Goal: Information Seeking & Learning: Learn about a topic

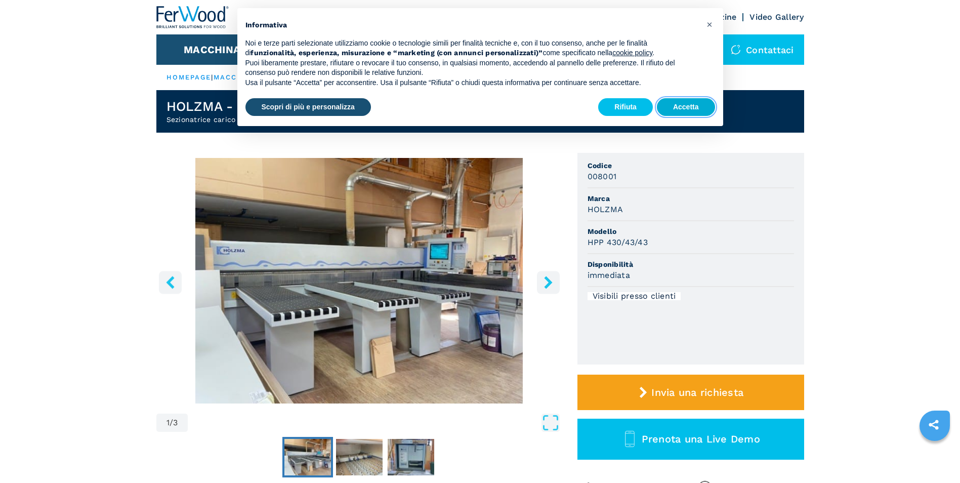
click at [677, 101] on button "Accetta" at bounding box center [686, 107] width 58 height 18
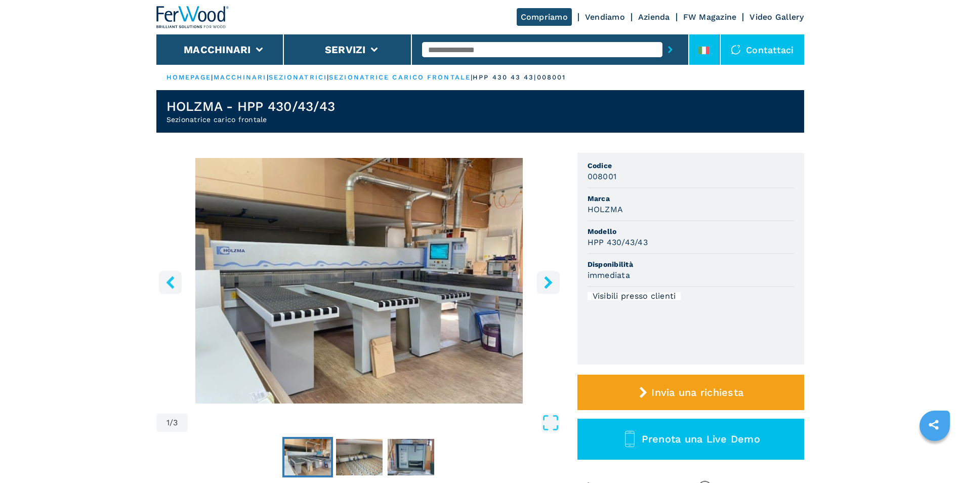
click at [718, 56] on li at bounding box center [704, 49] width 30 height 30
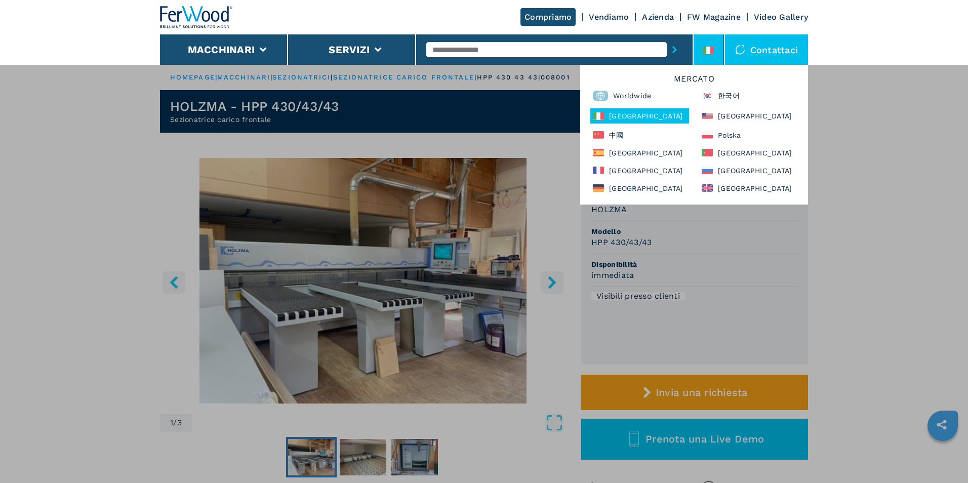
click at [844, 136] on div "**********" at bounding box center [484, 305] width 968 height 483
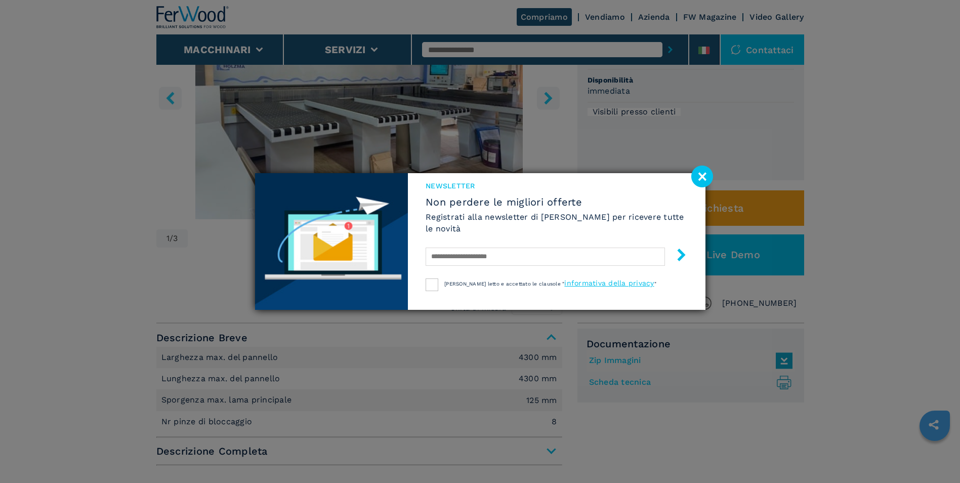
scroll to position [152, 0]
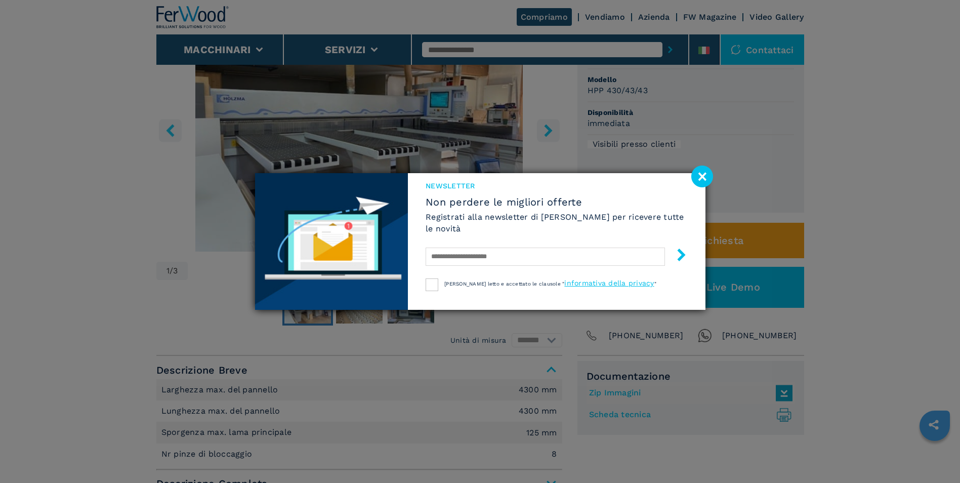
click at [708, 179] on image at bounding box center [702, 177] width 22 height 22
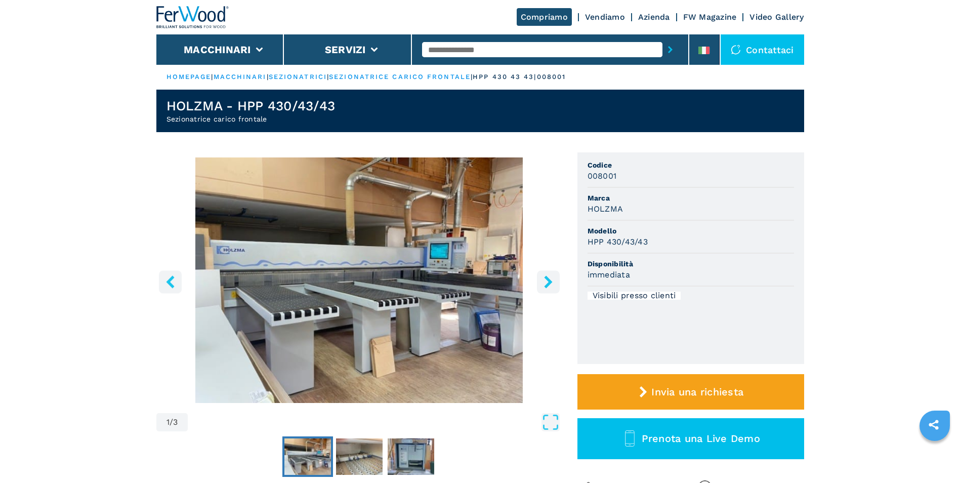
scroll to position [0, 0]
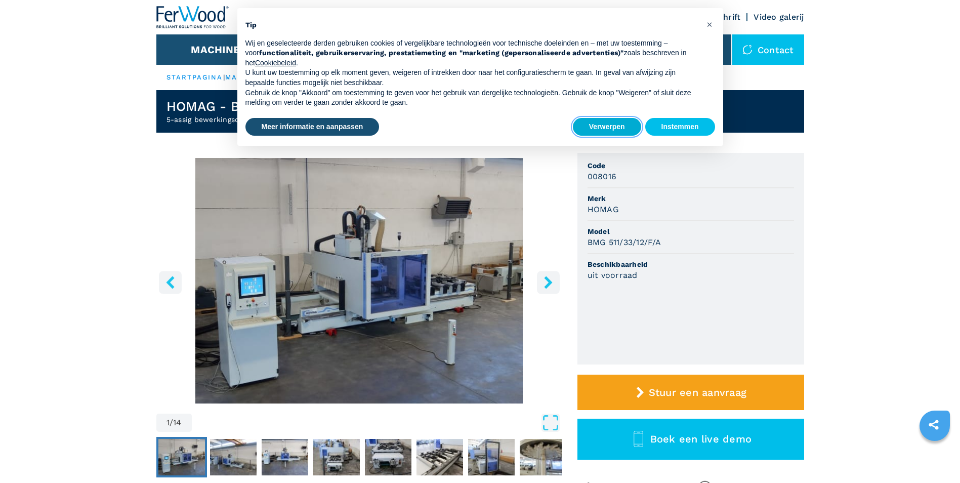
click at [621, 129] on button "Verwerpen" at bounding box center [607, 127] width 68 height 18
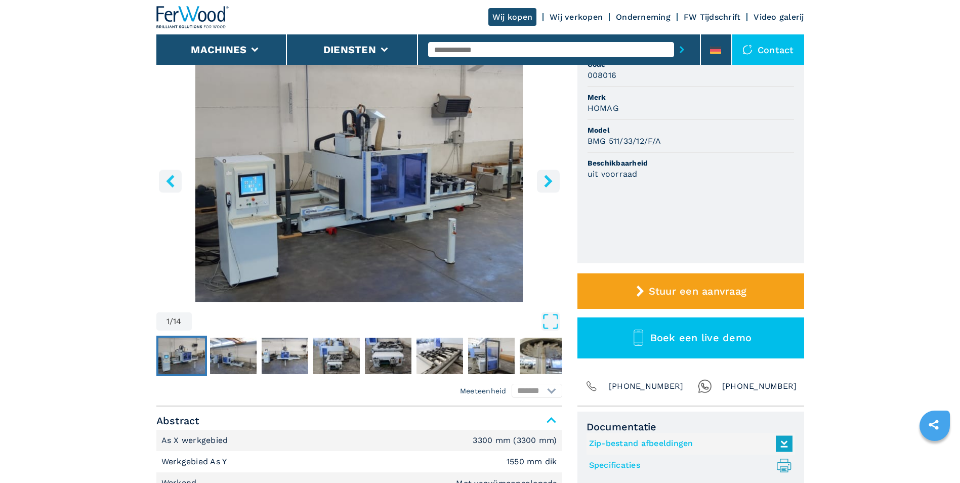
scroll to position [51, 0]
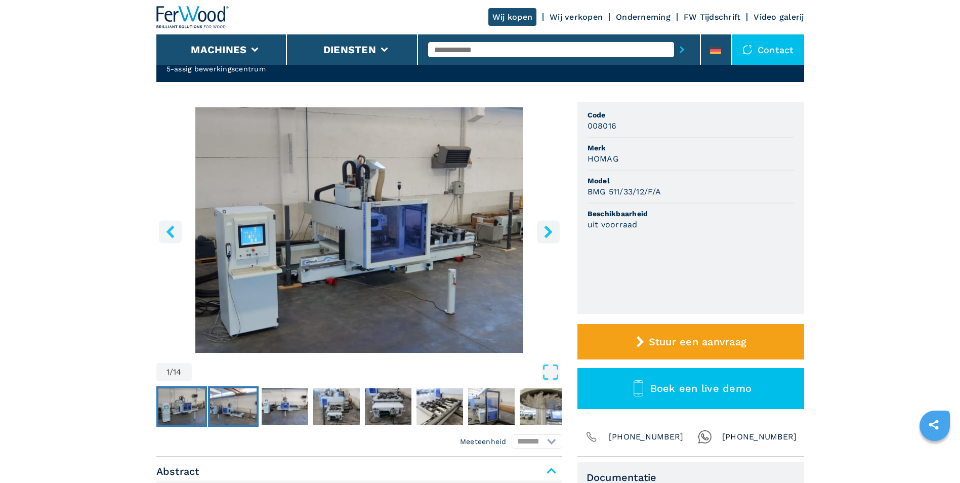
click at [238, 394] on img "Ga naar dia 2" at bounding box center [233, 406] width 47 height 36
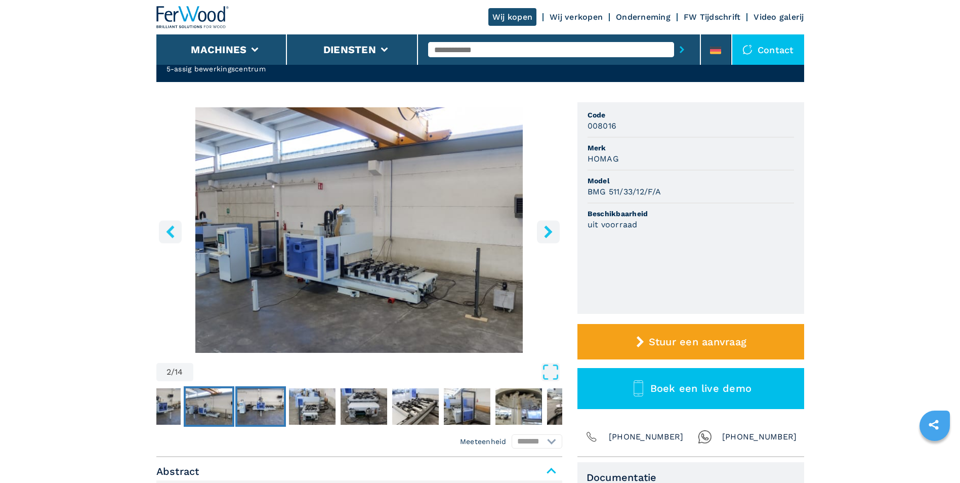
click at [268, 393] on img "Ga naar dia 3" at bounding box center [260, 406] width 47 height 36
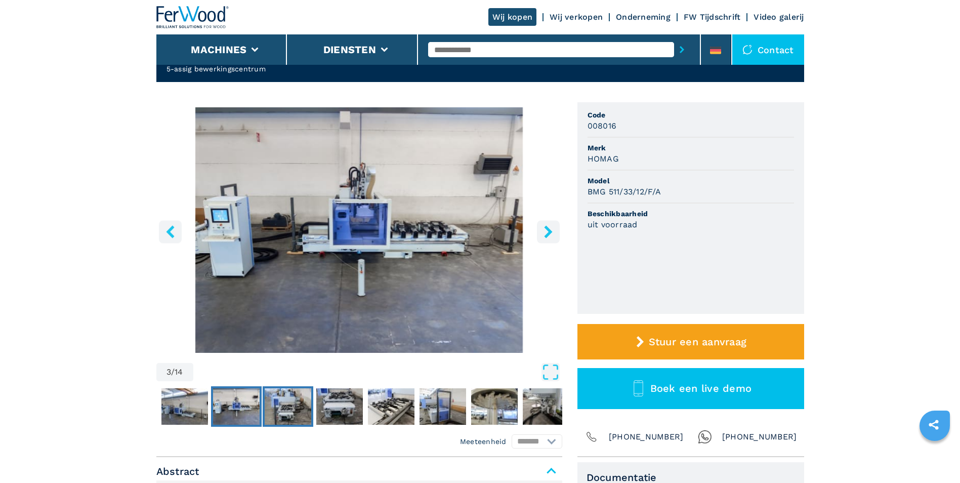
click at [309, 395] on img "Ga naar dia 4" at bounding box center [288, 406] width 47 height 36
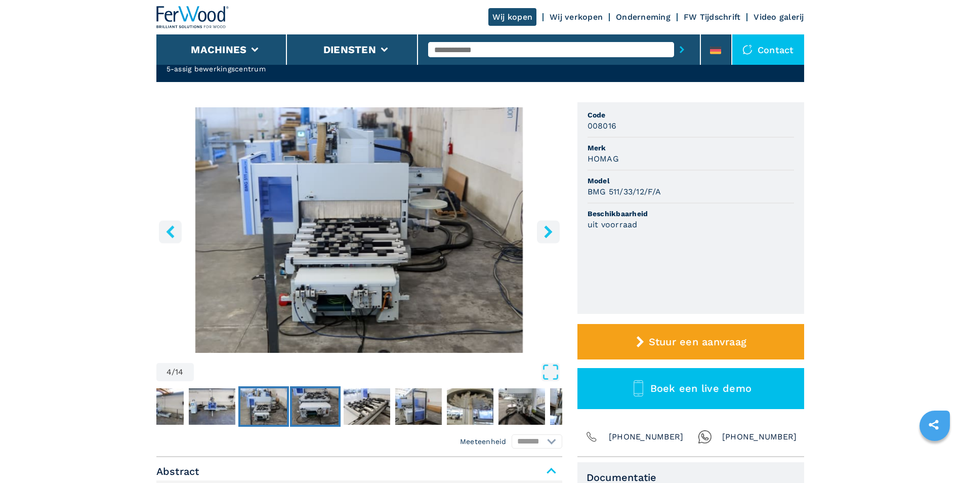
click at [327, 395] on img "Ga naar dia 5" at bounding box center [315, 406] width 47 height 36
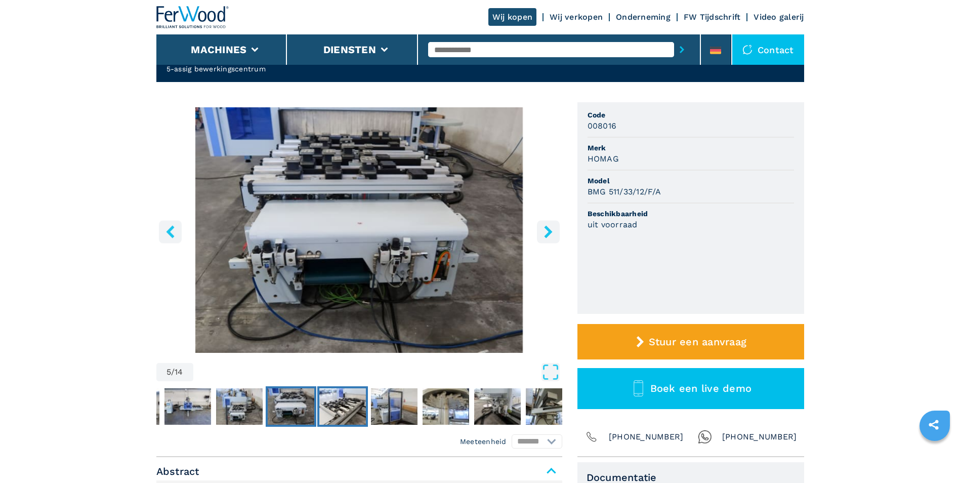
click at [343, 396] on img "Ga naar dia 6" at bounding box center [342, 406] width 47 height 36
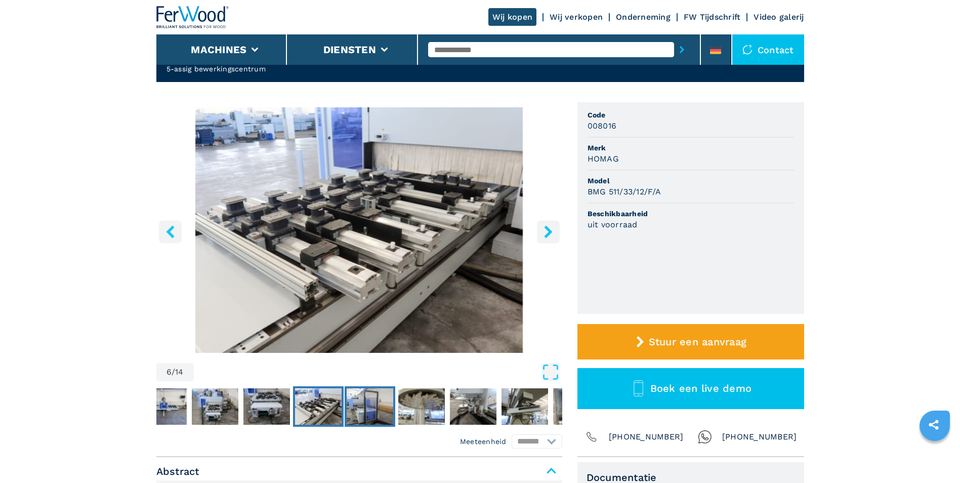
click at [371, 397] on img "Ga naar dia 7" at bounding box center [370, 406] width 47 height 36
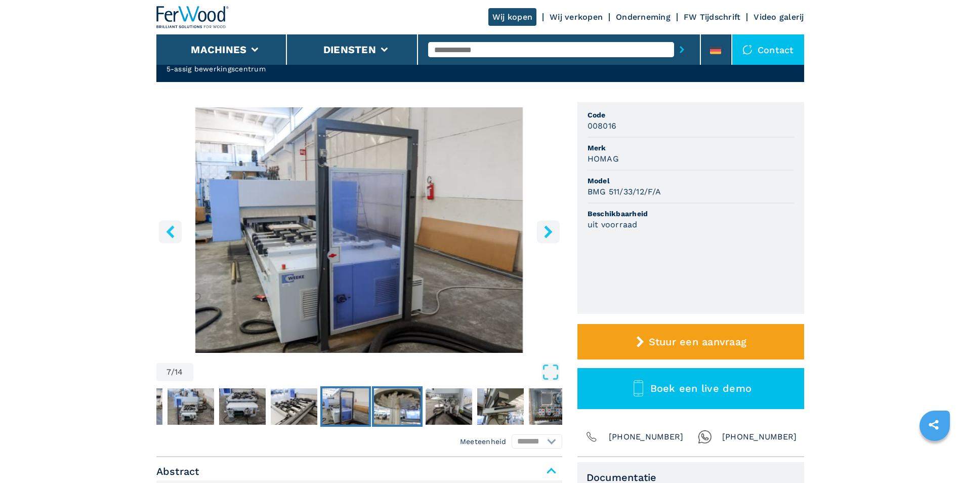
click at [416, 399] on img "Ga naar dia 8" at bounding box center [397, 406] width 47 height 36
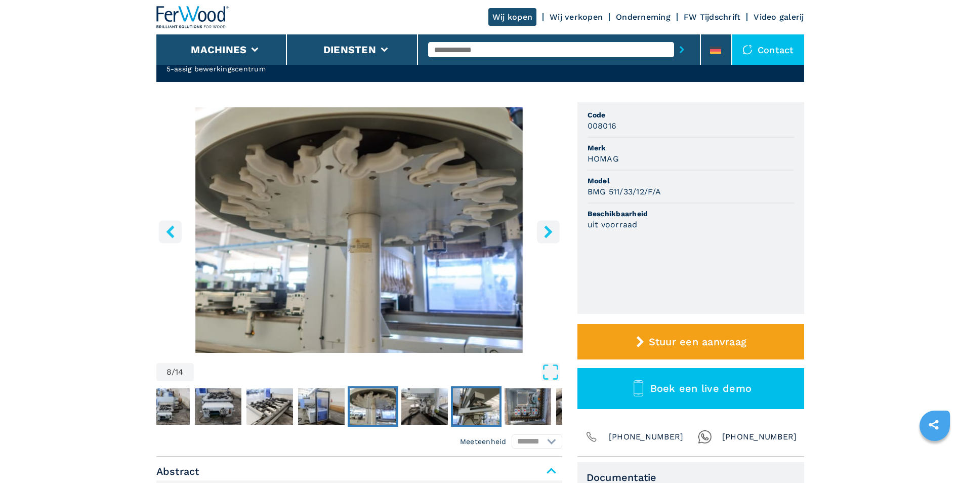
click at [457, 397] on img "Ga naar dia 10" at bounding box center [476, 406] width 47 height 36
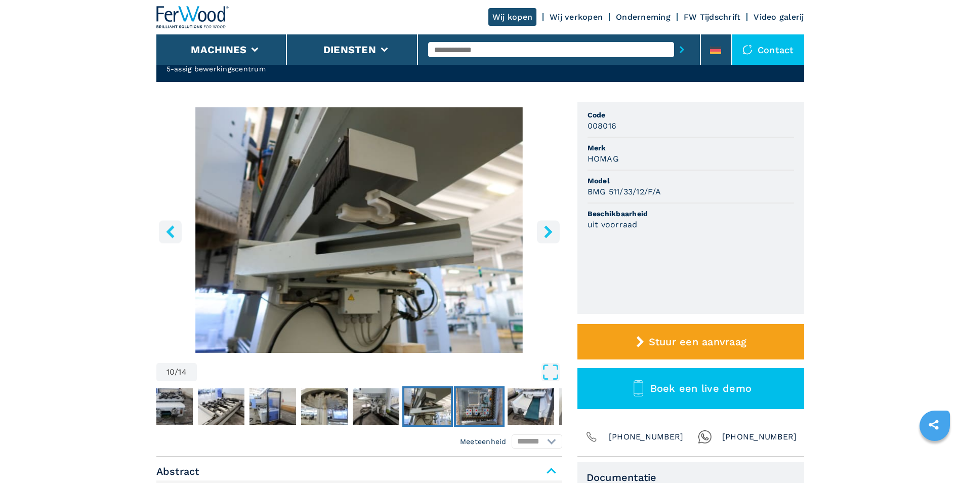
click at [480, 396] on img "Ga naar dia 11" at bounding box center [479, 406] width 47 height 36
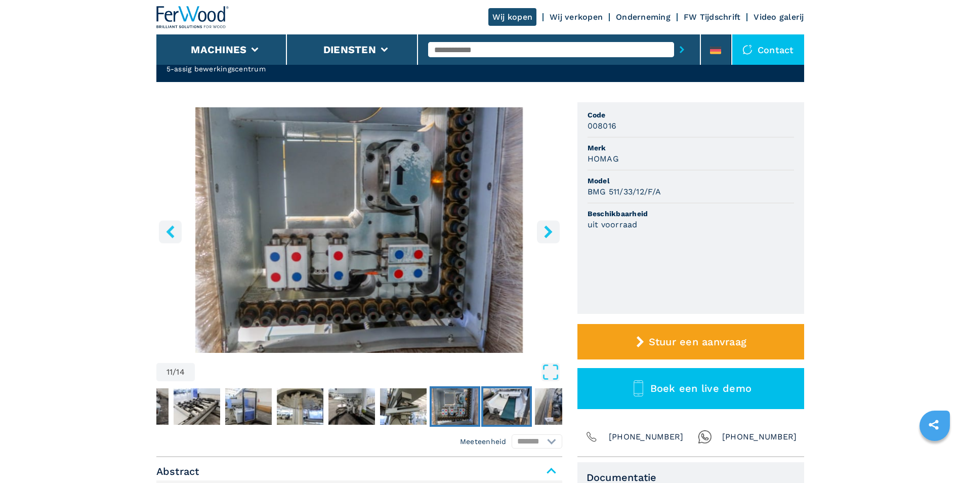
click at [508, 403] on img "Ga naar dia 12" at bounding box center [506, 406] width 47 height 36
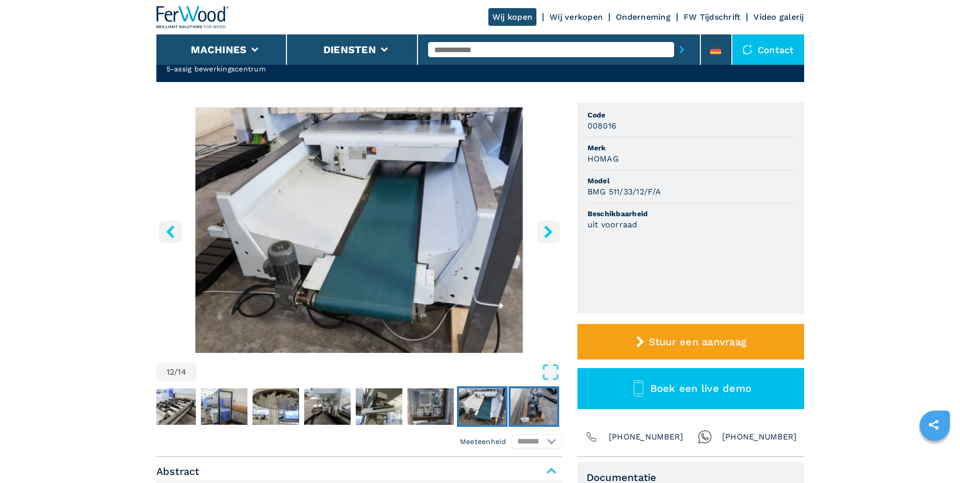
click at [526, 404] on img "Ga naar dia 13" at bounding box center [534, 406] width 47 height 36
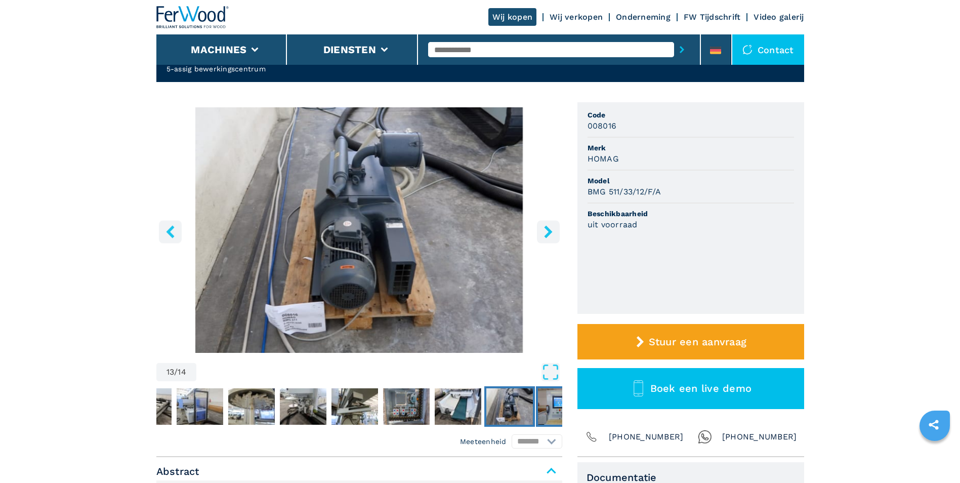
click at [559, 404] on img "Ga naar dia 14" at bounding box center [561, 406] width 47 height 36
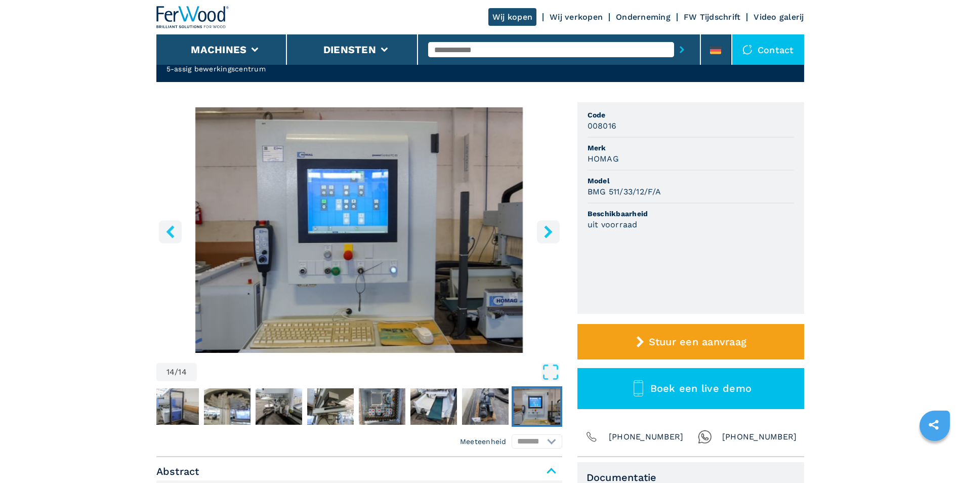
click at [541, 419] on img "Ga naar dia 14" at bounding box center [537, 406] width 47 height 36
click at [268, 408] on img "Ga naar dia 9" at bounding box center [279, 406] width 47 height 36
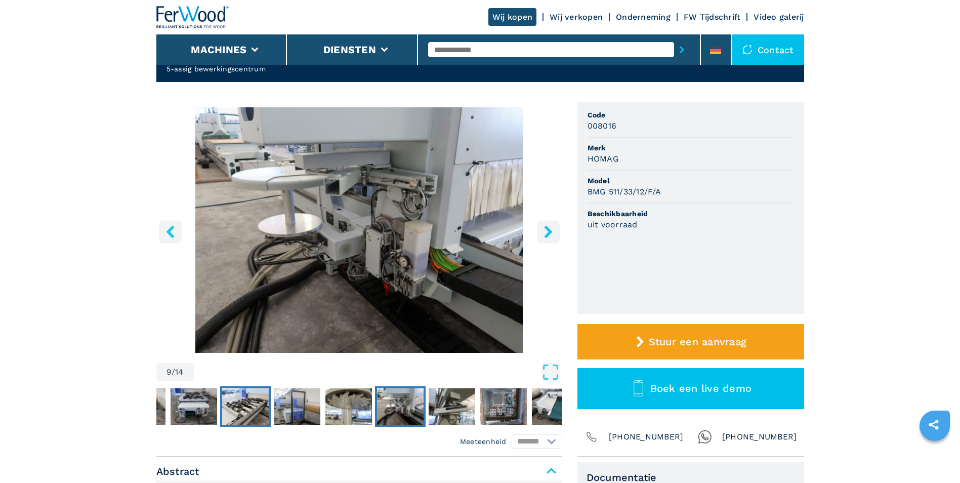
click at [239, 405] on img "Ga naar dia 6" at bounding box center [245, 406] width 47 height 36
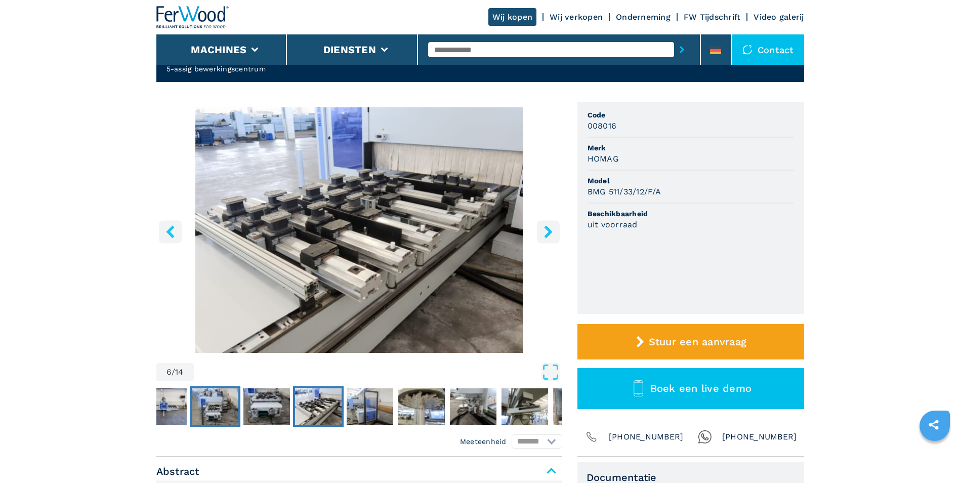
click at [227, 405] on img "Ga naar dia 4" at bounding box center [215, 406] width 47 height 36
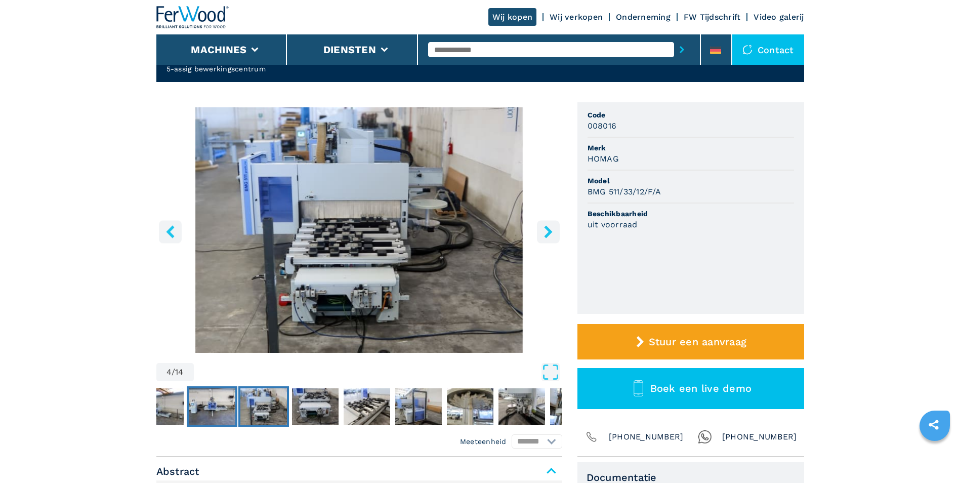
click at [202, 403] on img "Ga naar dia 3" at bounding box center [212, 406] width 47 height 36
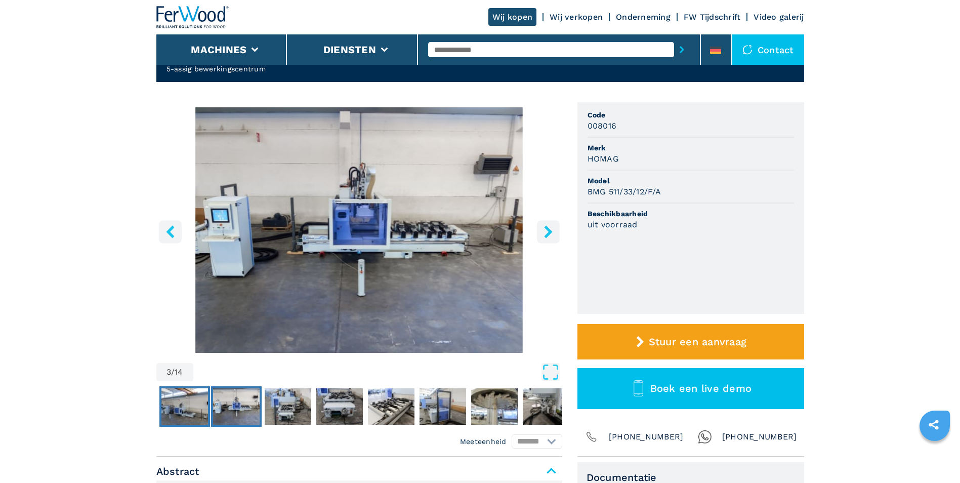
click at [187, 401] on img "Ga naar dia 2" at bounding box center [184, 406] width 47 height 36
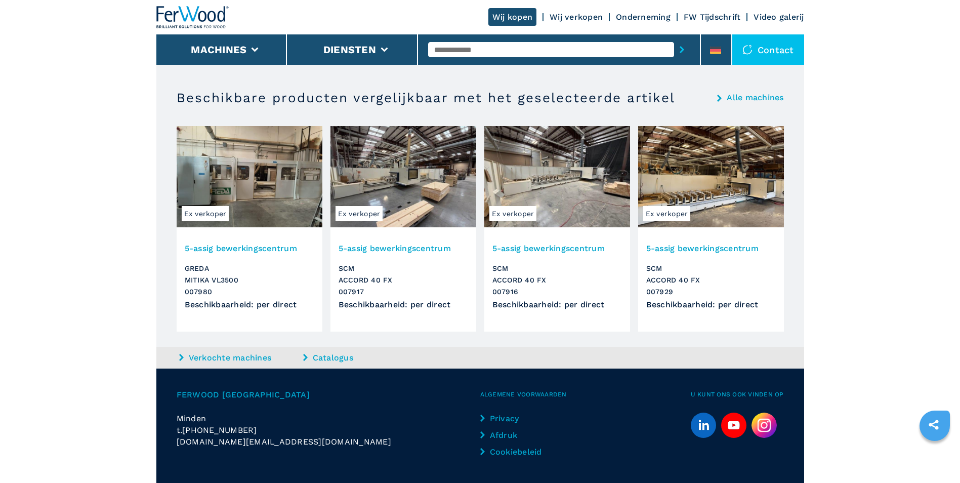
scroll to position [1040, 0]
